Goal: Find contact information: Find contact information

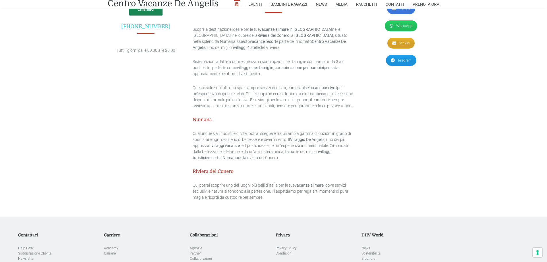
scroll to position [1621, 0]
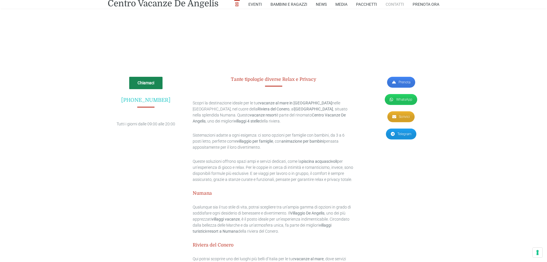
click at [394, 4] on link "Contatti" at bounding box center [395, 4] width 18 height 9
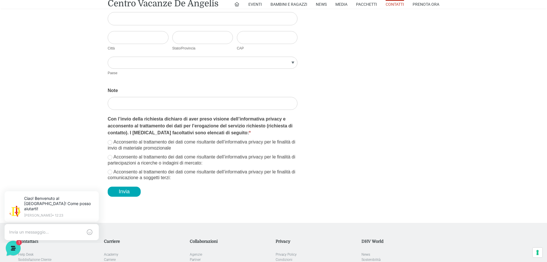
scroll to position [998, 0]
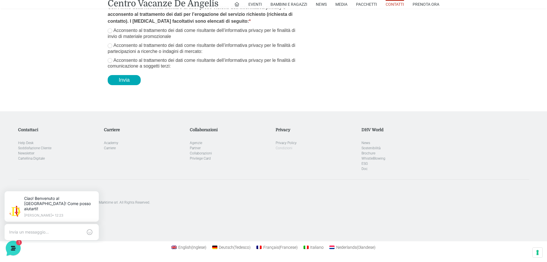
click at [288, 149] on link "Condizioni" at bounding box center [284, 148] width 17 height 4
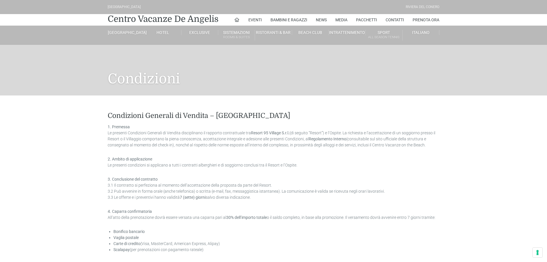
drag, startPoint x: 249, startPoint y: 133, endPoint x: 289, endPoint y: 135, distance: 39.7
click at [289, 135] on p "1. Premessa Le presenti Condizioni Generali di Vendita disciplinano il rapporto…" at bounding box center [274, 136] width 332 height 24
copy p "Resort 95 Village S.r.l."
